Goal: Information Seeking & Learning: Learn about a topic

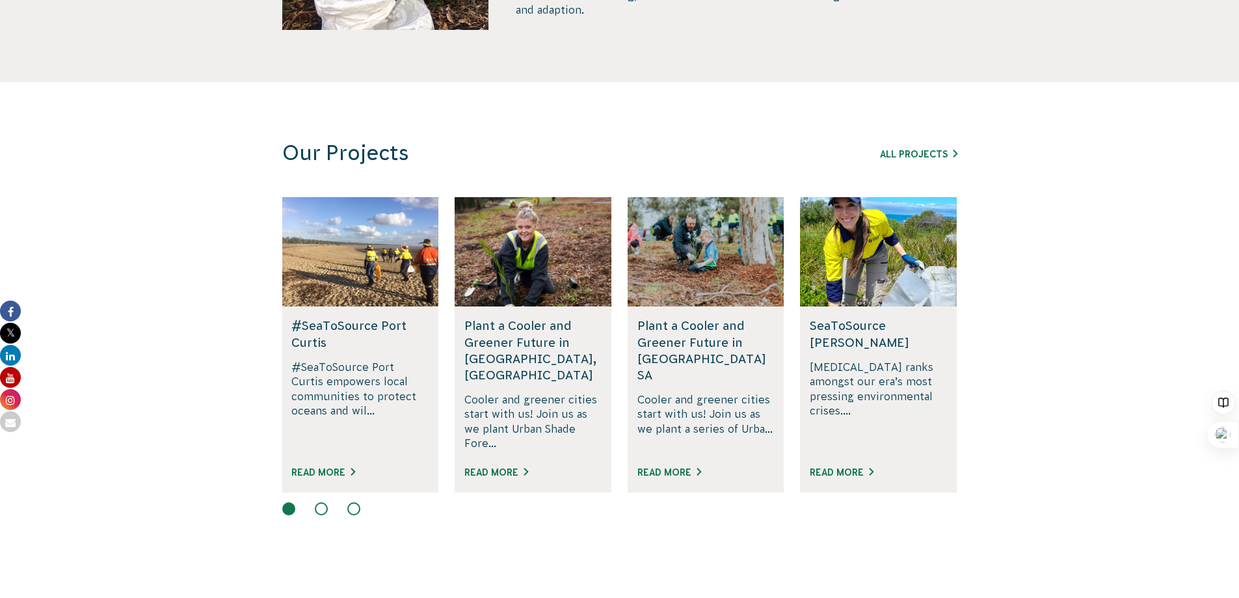
scroll to position [715, 0]
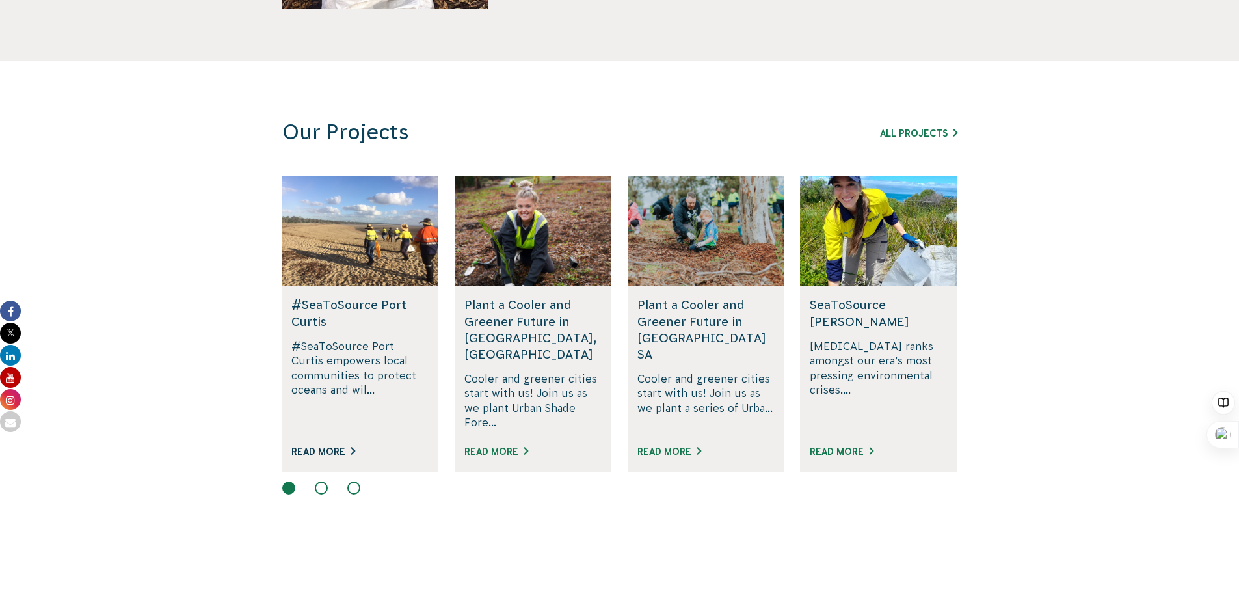
click at [328, 446] on link "Read More" at bounding box center [323, 451] width 64 height 10
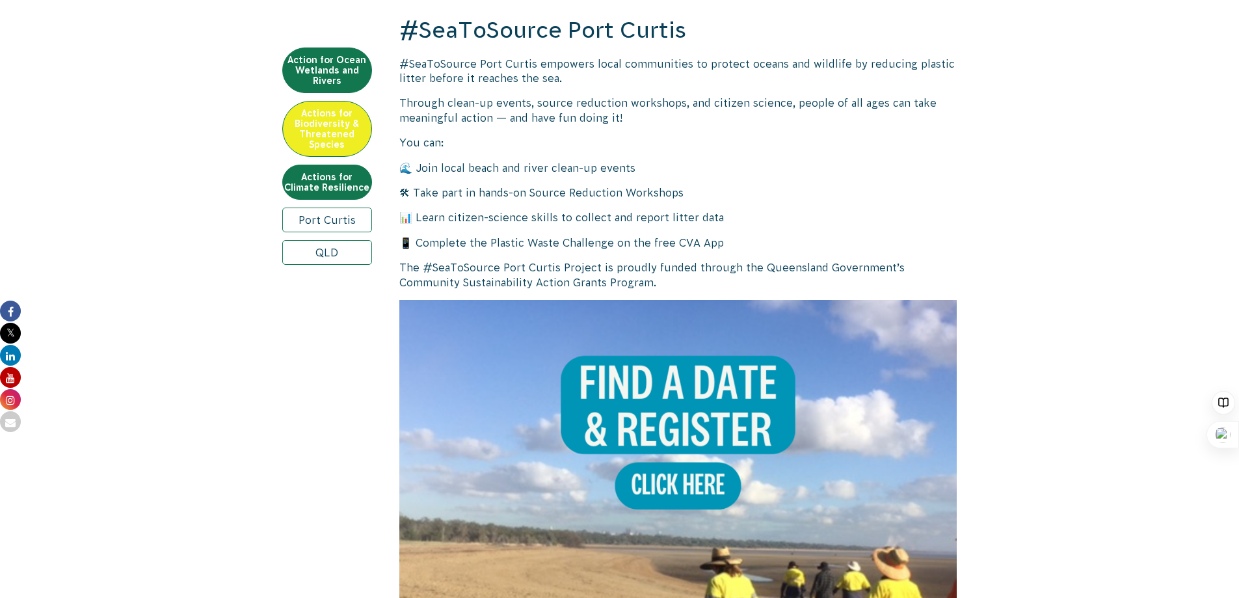
scroll to position [530, 0]
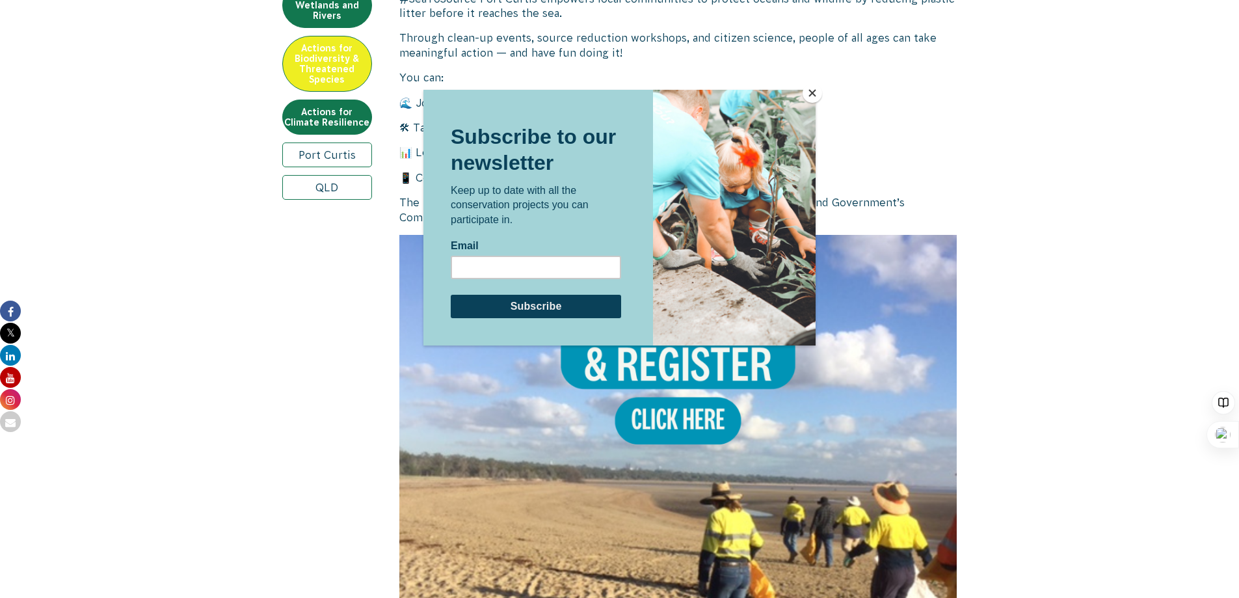
click at [812, 95] on button "Close" at bounding box center [813, 93] width 20 height 20
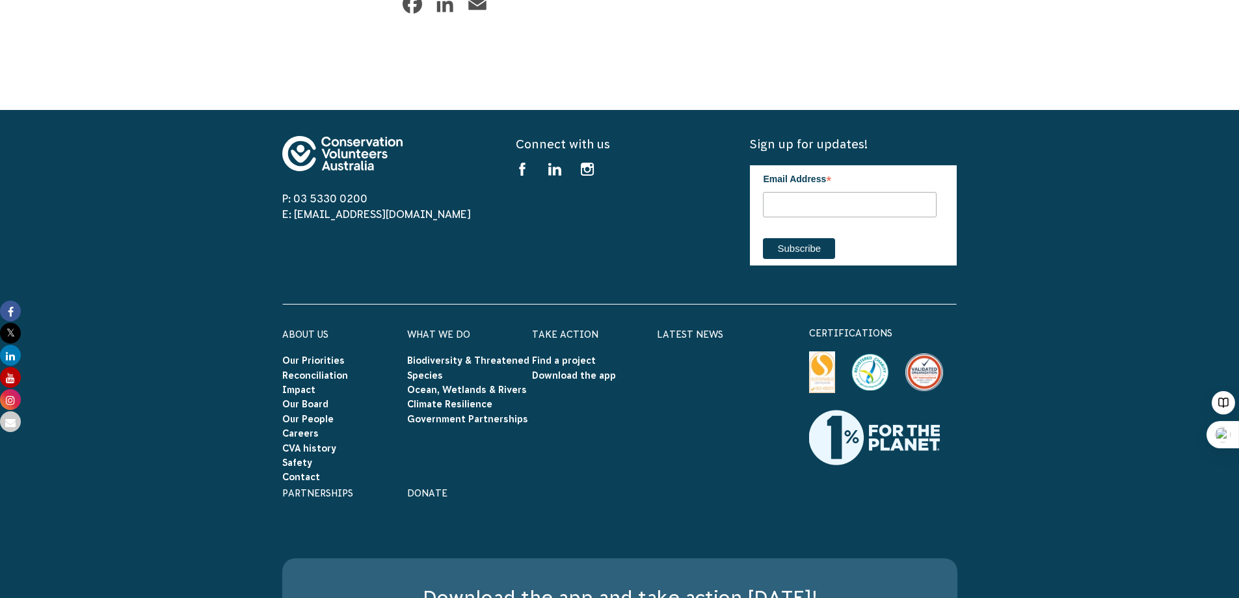
scroll to position [1376, 0]
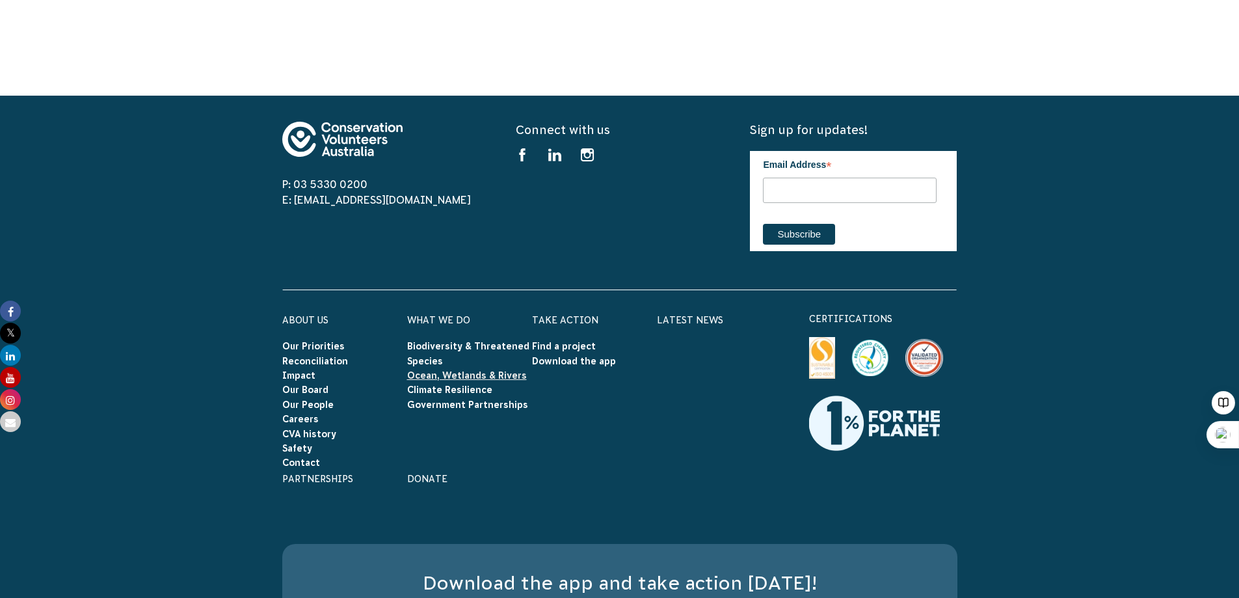
click at [441, 375] on link "Ocean, Wetlands & Rivers" at bounding box center [467, 375] width 120 height 10
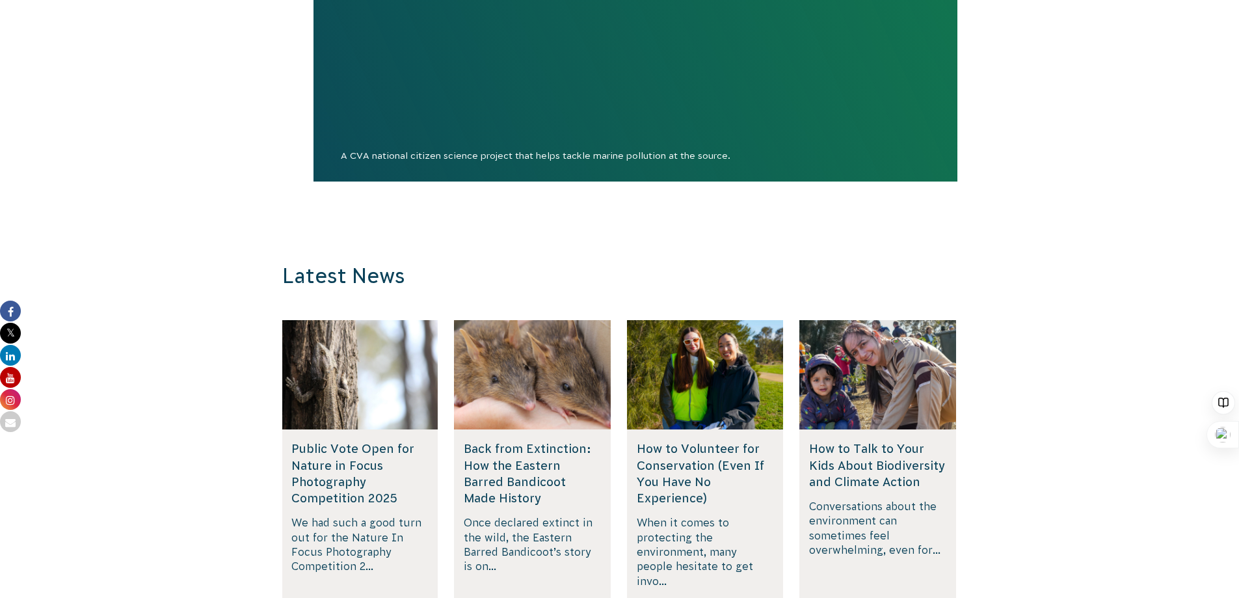
scroll to position [3782, 0]
